Goal: Check status: Check status

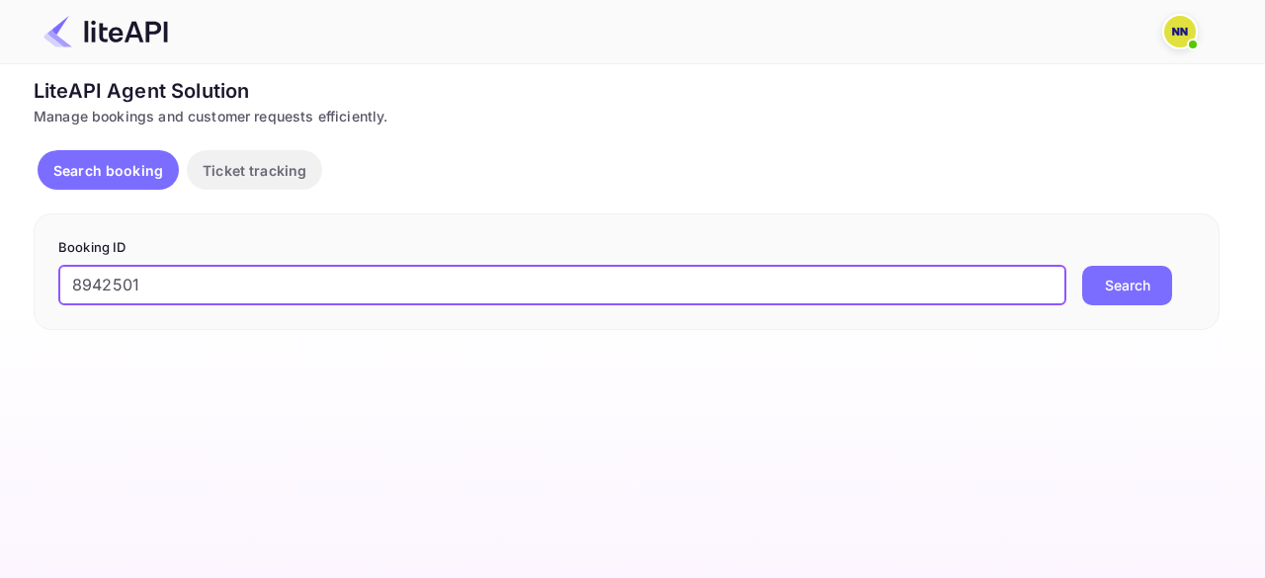
type input "8942501"
click at [1082, 266] on button "Search" at bounding box center [1127, 286] width 90 height 40
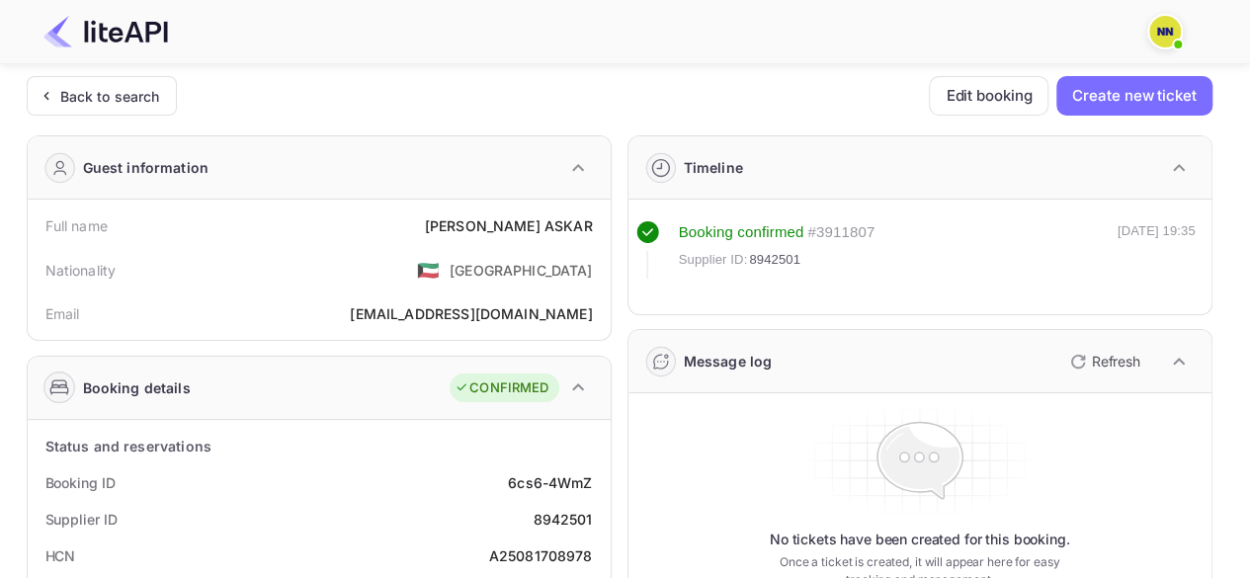
scroll to position [297, 0]
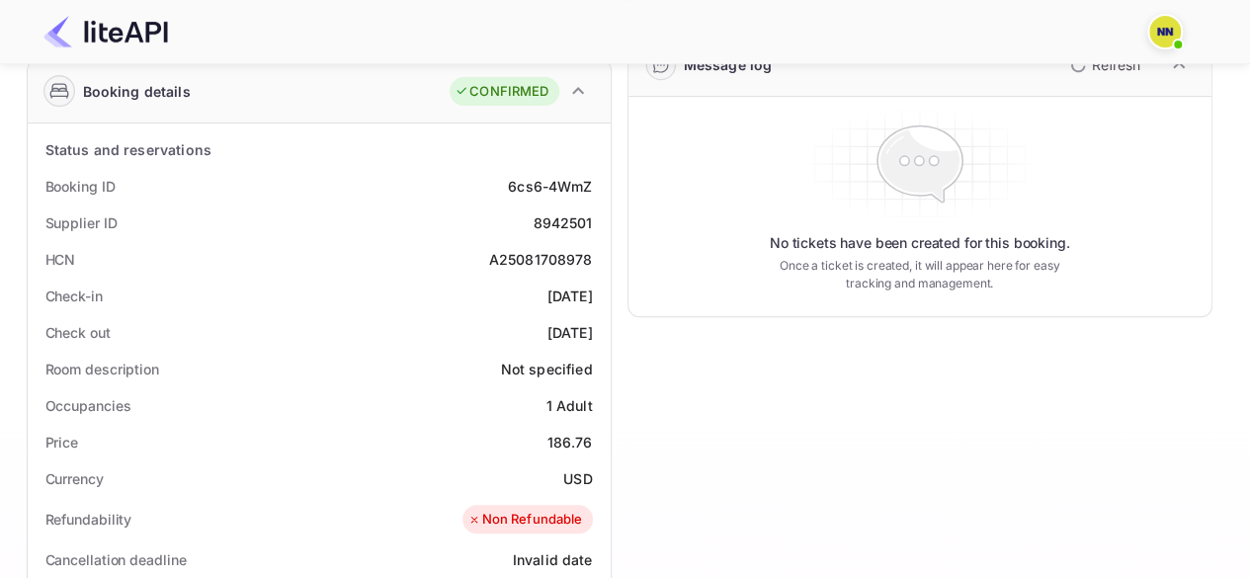
click at [513, 252] on div "A25081708978" at bounding box center [541, 259] width 104 height 21
copy div "A25081708978"
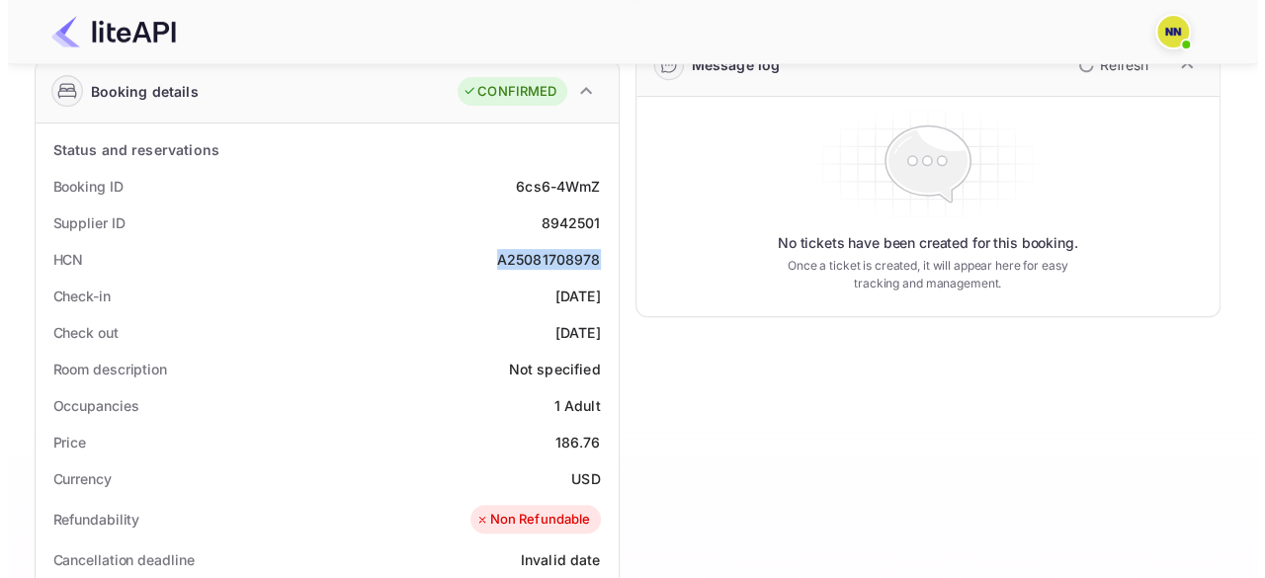
scroll to position [0, 0]
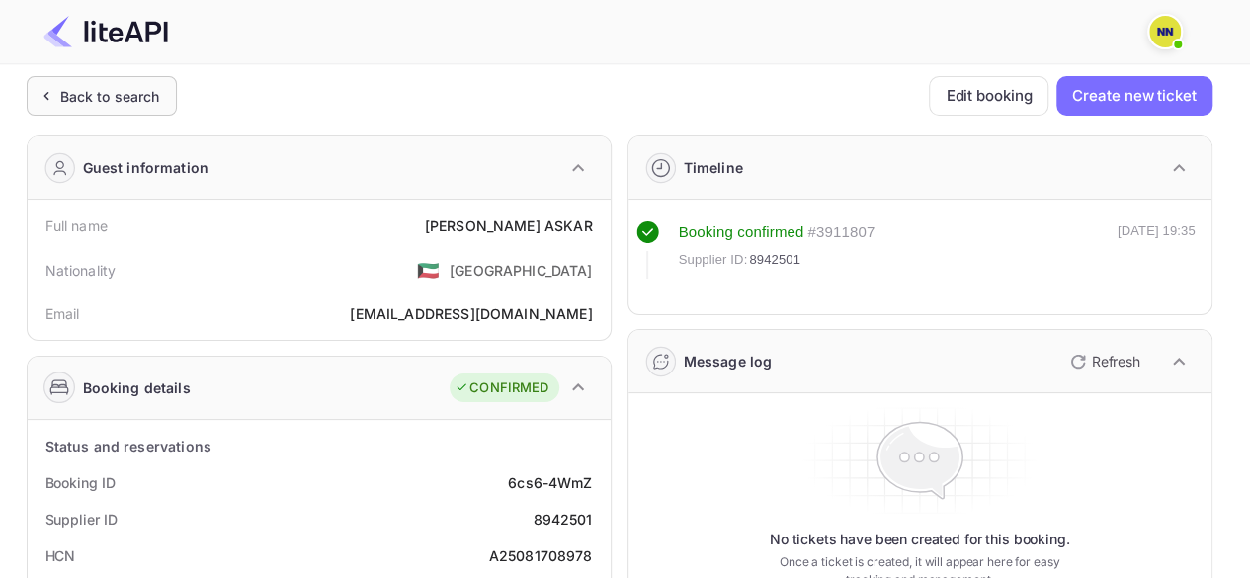
click at [78, 108] on div "Back to search" at bounding box center [102, 96] width 150 height 40
